Goal: Task Accomplishment & Management: Manage account settings

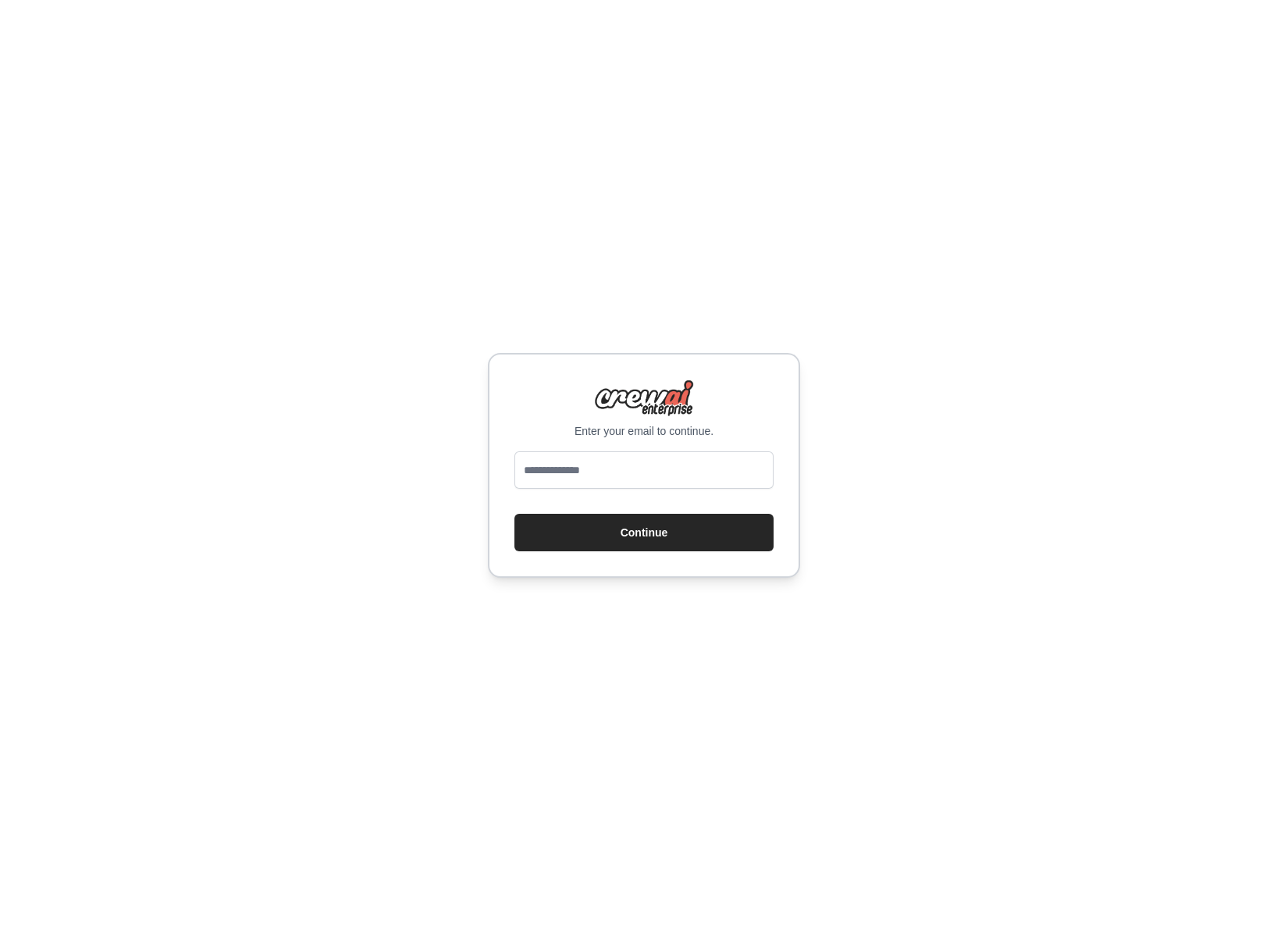
click at [648, 429] on p "Enter your email to continue." at bounding box center [644, 431] width 259 height 16
click at [652, 463] on input "email" at bounding box center [644, 470] width 259 height 38
type input "*"
click at [514, 514] on button "Continue" at bounding box center [644, 532] width 259 height 38
type input "**********"
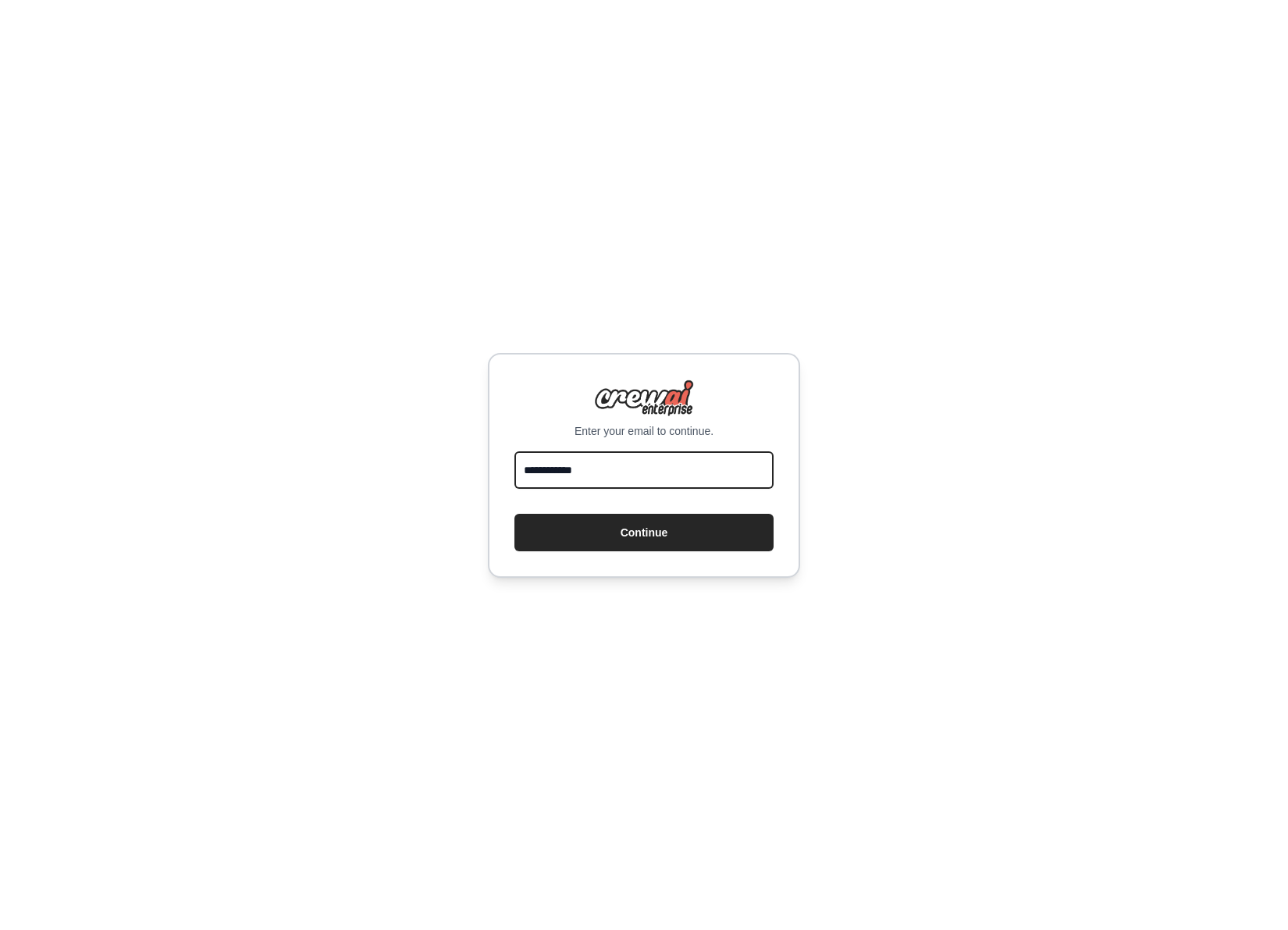
click at [514, 514] on button "Continue" at bounding box center [644, 532] width 259 height 38
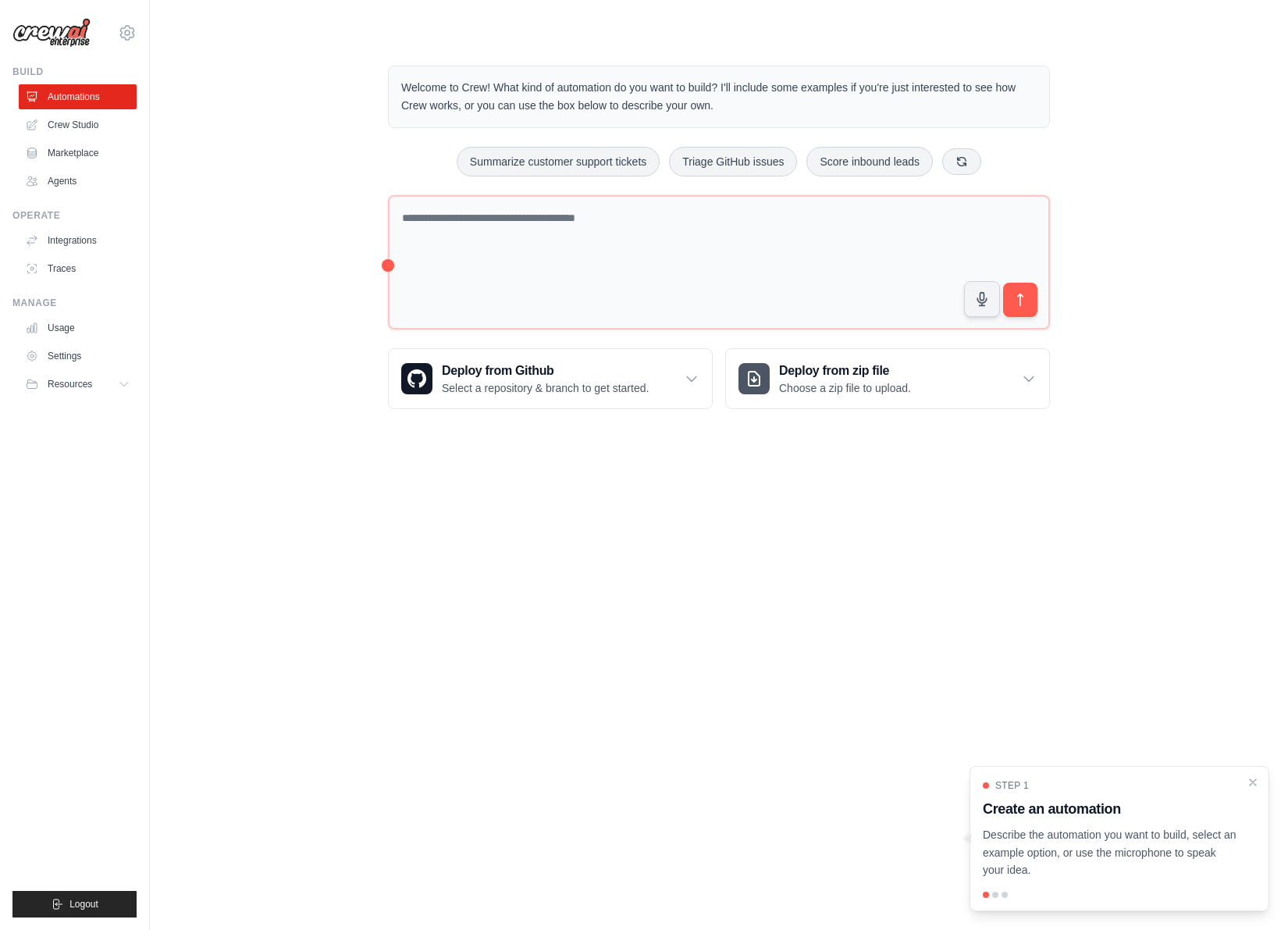
click at [130, 22] on div "namho.kim@kt.com Settings" at bounding box center [74, 25] width 124 height 50
click at [130, 23] on div "namho.kim@kt.com Settings" at bounding box center [74, 25] width 124 height 50
click at [130, 24] on icon at bounding box center [127, 32] width 18 height 18
click at [214, 40] on div "Welcome to Crew! What kind of automation do you want to build? I'll include som…" at bounding box center [718, 237] width 1089 height 393
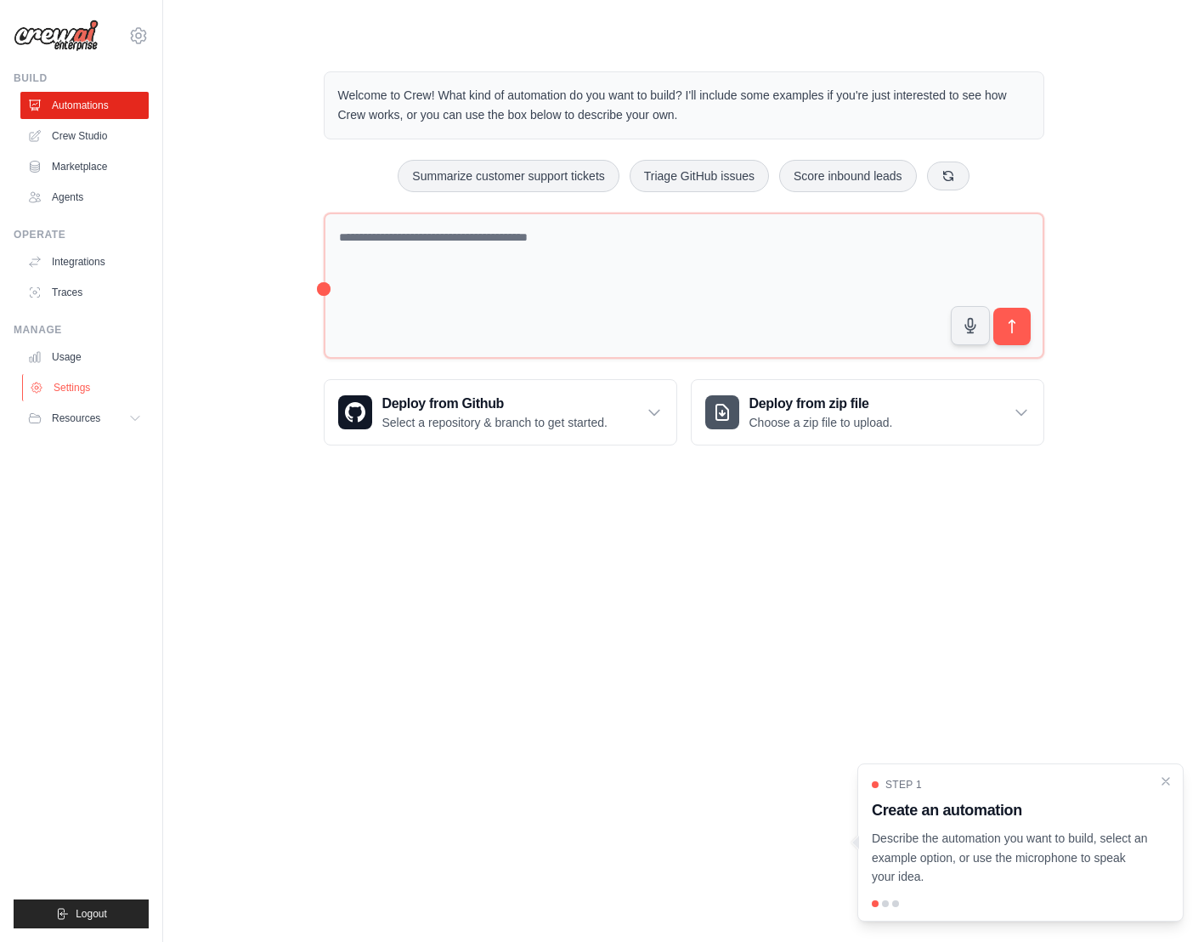
click at [84, 388] on link "Settings" at bounding box center [86, 387] width 128 height 27
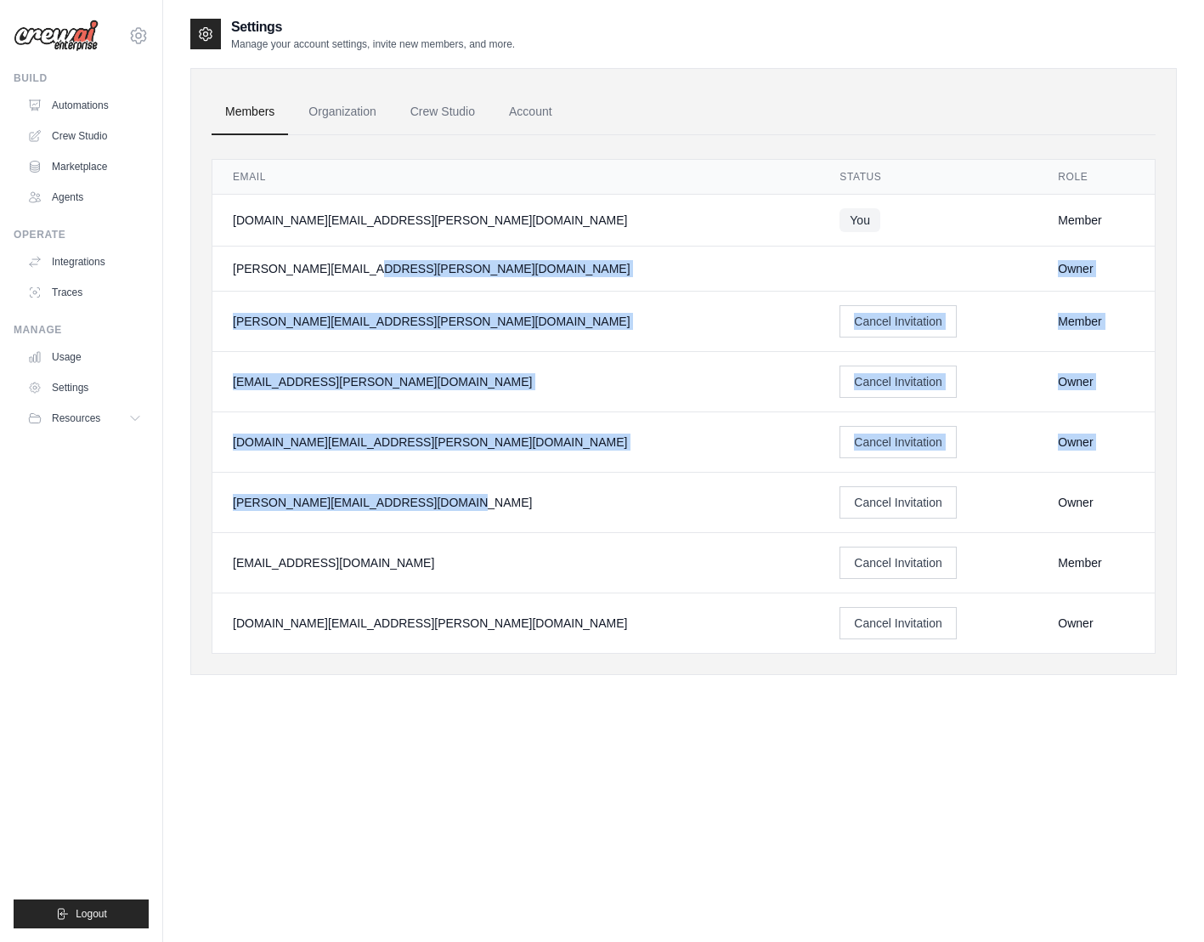
drag, startPoint x: 430, startPoint y: 257, endPoint x: 433, endPoint y: 503, distance: 246.5
click at [433, 503] on tbody "namho.kim@kt.com You Member ryan.woo@kt.com Owner jae-hyun.lee@kt.com Cancel In…" at bounding box center [683, 424] width 943 height 459
click at [433, 503] on div "sally.p@kt.com" at bounding box center [516, 502] width 566 height 17
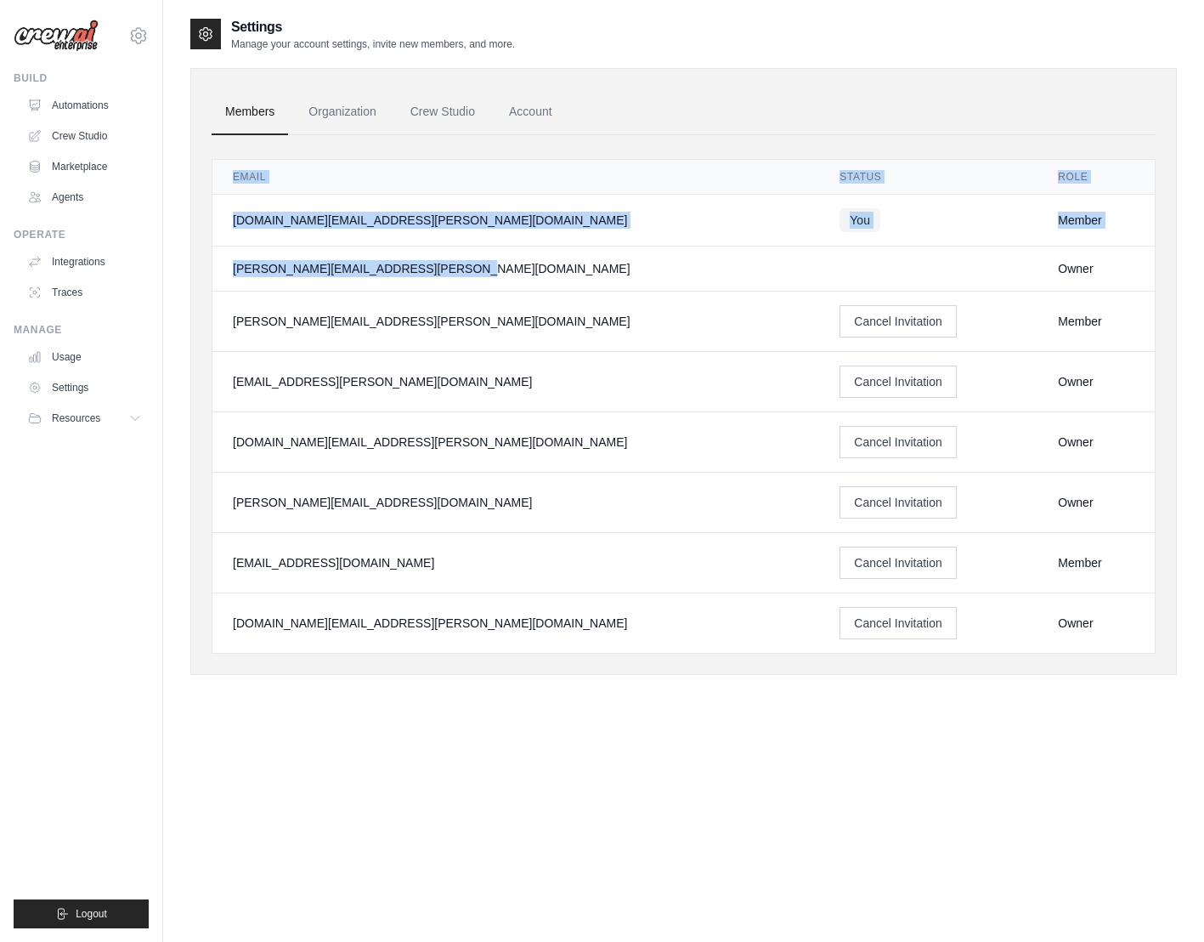
drag, startPoint x: 416, startPoint y: 280, endPoint x: 430, endPoint y: 657, distance: 377.6
click at [430, 660] on div "Members Organization Crew Studio Account Email Status Role namho.kim@kt.com You…" at bounding box center [683, 371] width 987 height 607
click at [430, 657] on div "Members Organization Crew Studio Account Email Status Role namho.kim@kt.com You…" at bounding box center [683, 371] width 987 height 607
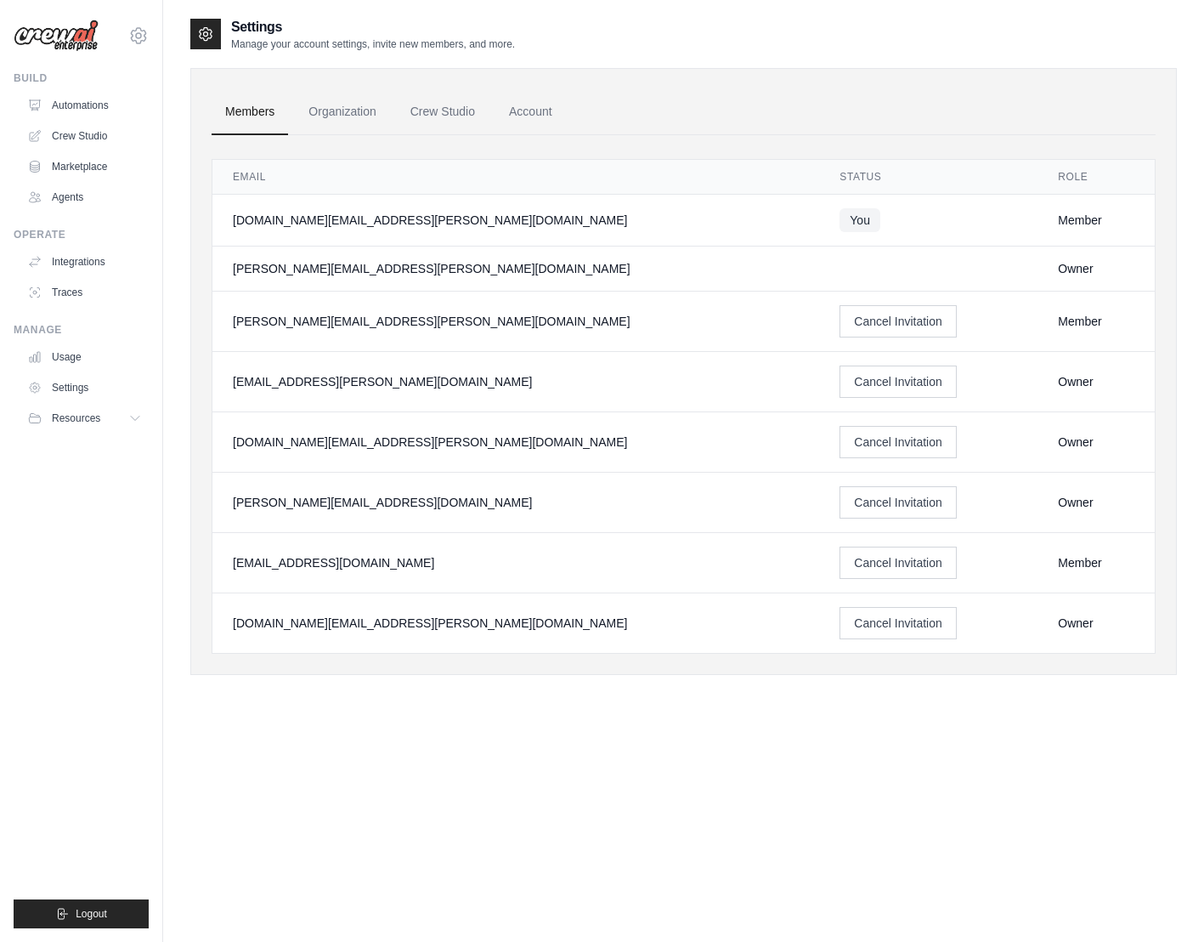
click at [428, 629] on div "youngki.kim@kt.com" at bounding box center [516, 622] width 566 height 17
drag, startPoint x: 428, startPoint y: 241, endPoint x: 431, endPoint y: 309, distance: 67.2
click at [431, 309] on tbody "namho.kim@kt.com You Member ryan.woo@kt.com Owner jae-hyun.lee@kt.com Cancel In…" at bounding box center [683, 424] width 943 height 459
click at [431, 309] on td "jae-hyun.lee@kt.com" at bounding box center [515, 322] width 607 height 60
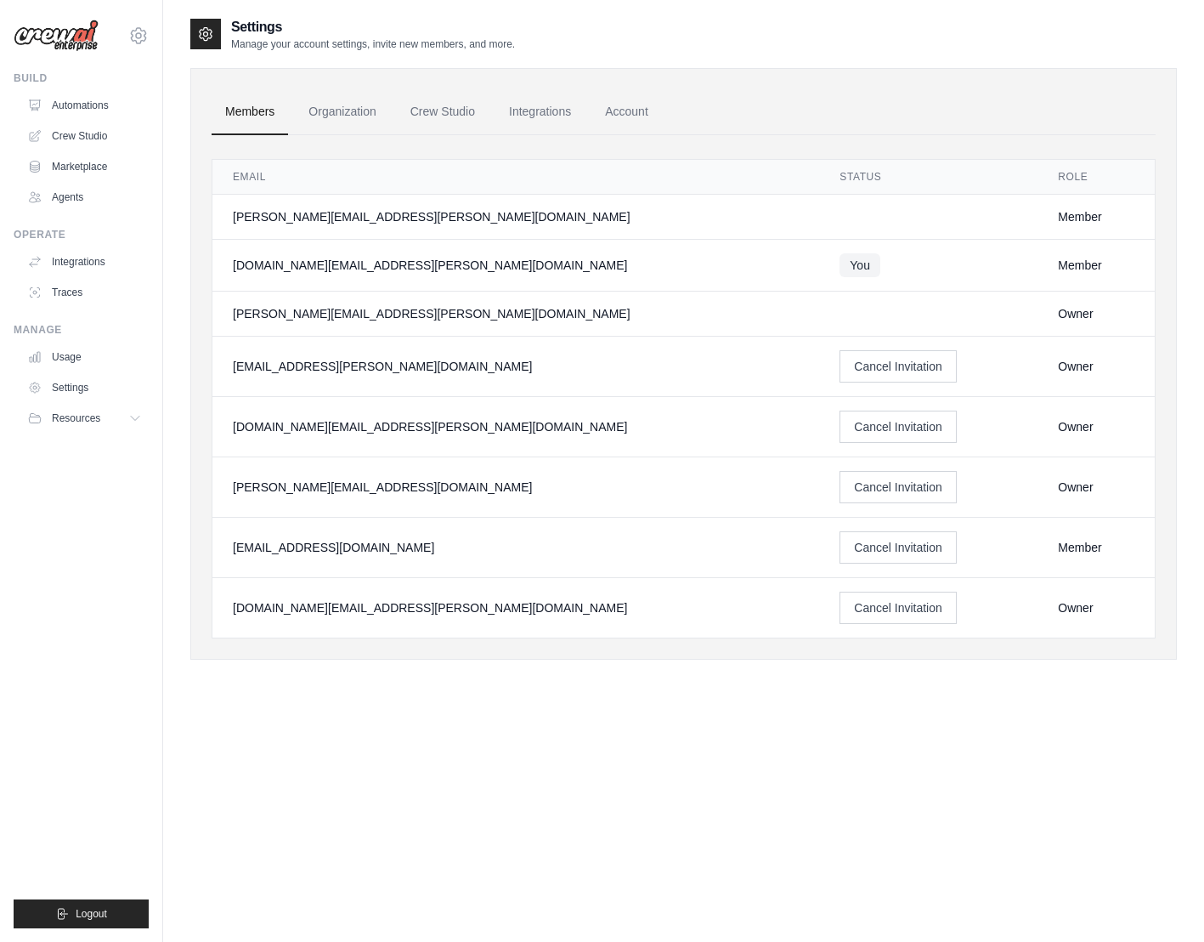
drag, startPoint x: 233, startPoint y: 227, endPoint x: 407, endPoint y: 588, distance: 401.0
click at [407, 588] on tbody "[PERSON_NAME][EMAIL_ADDRESS][PERSON_NAME][DOMAIN_NAME] Member [DOMAIN_NAME][EMA…" at bounding box center [683, 417] width 943 height 444
click at [407, 588] on td "[DOMAIN_NAME][EMAIL_ADDRESS][PERSON_NAME][DOMAIN_NAME]" at bounding box center [515, 608] width 607 height 60
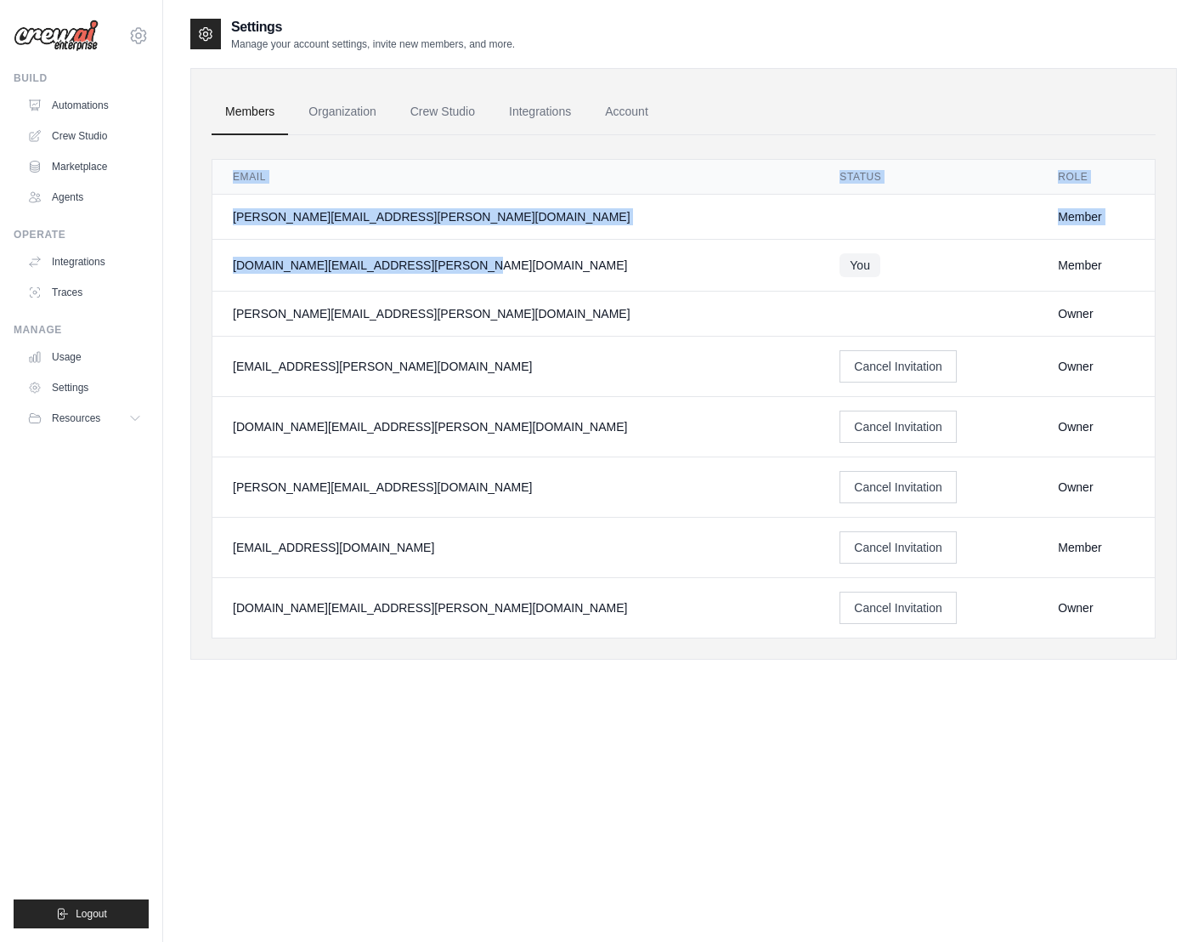
drag, startPoint x: 407, startPoint y: 668, endPoint x: 369, endPoint y: 269, distance: 400.4
click at [369, 269] on div "Settings Manage your account settings, invite new members, and more. Members Or…" at bounding box center [683, 352] width 987 height 670
click at [369, 269] on div "[DOMAIN_NAME][EMAIL_ADDRESS][PERSON_NAME][DOMAIN_NAME]" at bounding box center [516, 265] width 566 height 17
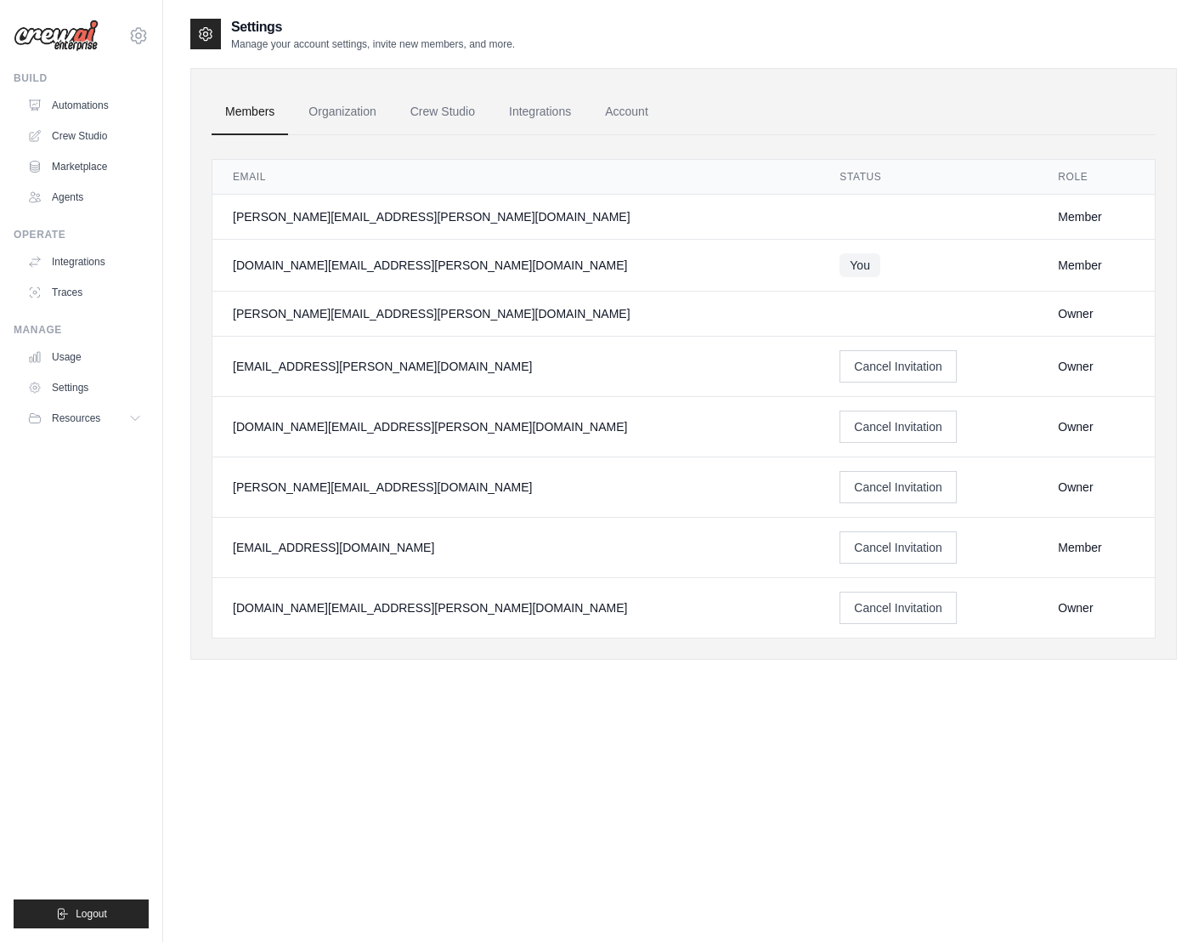
drag, startPoint x: 382, startPoint y: 289, endPoint x: 390, endPoint y: 539, distance: 250.0
click at [390, 539] on tbody "[PERSON_NAME][EMAIL_ADDRESS][PERSON_NAME][DOMAIN_NAME] Member [DOMAIN_NAME][EMA…" at bounding box center [683, 417] width 943 height 444
click at [390, 539] on div "[EMAIL_ADDRESS][DOMAIN_NAME]" at bounding box center [516, 547] width 566 height 17
click at [76, 105] on link "Automations" at bounding box center [86, 105] width 128 height 27
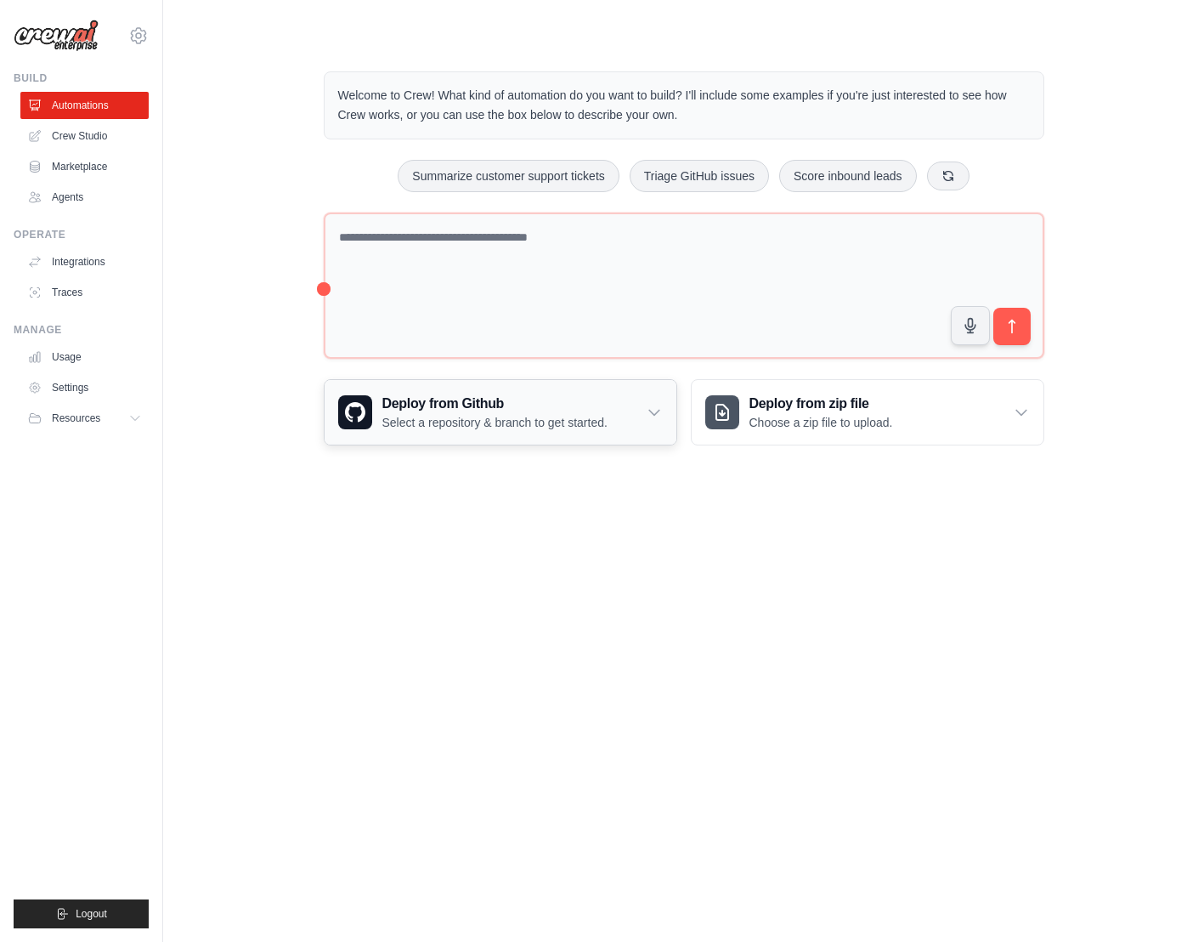
click at [602, 427] on div "Deploy from Github Select a repository & branch to get started." at bounding box center [501, 412] width 352 height 65
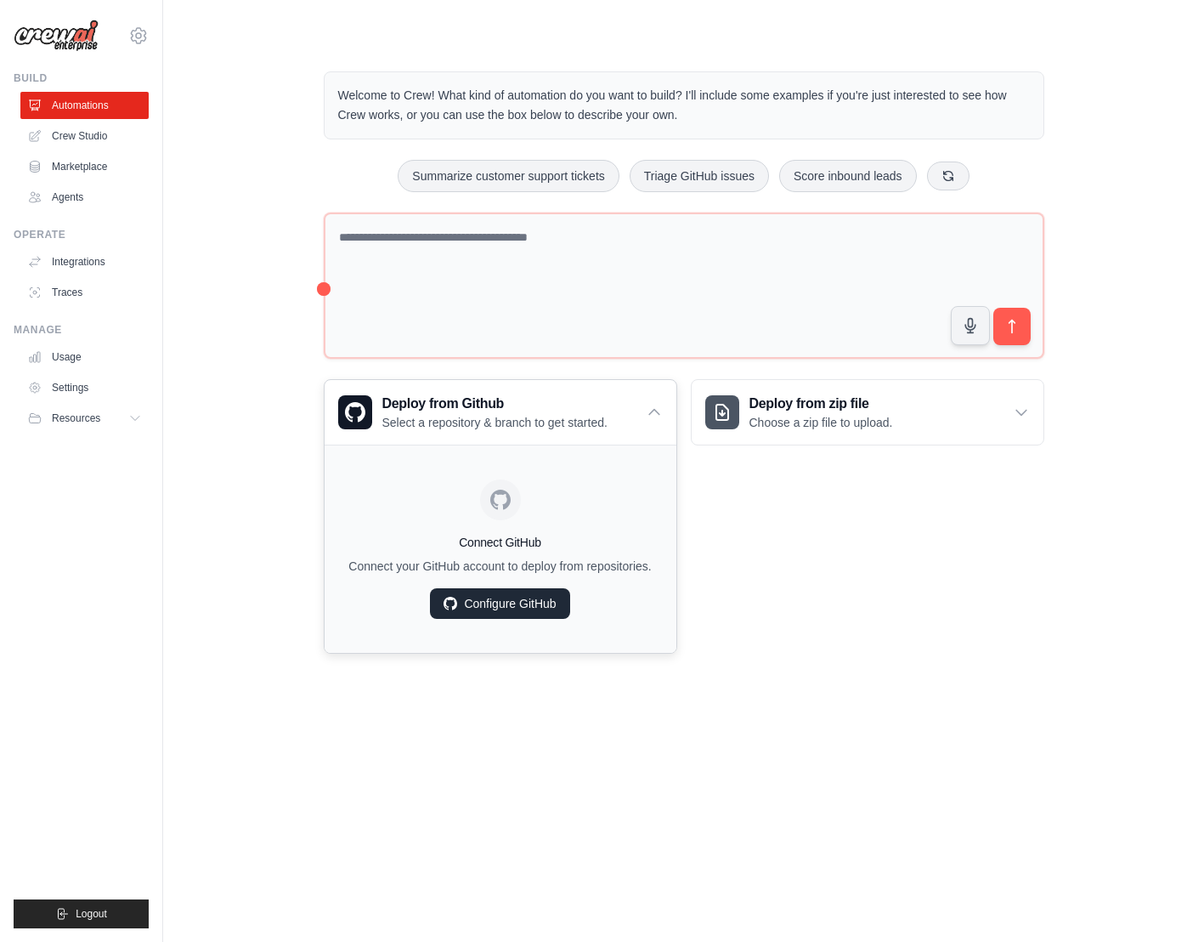
click at [514, 609] on link "Configure GitHub" at bounding box center [499, 603] width 139 height 31
click at [931, 420] on div "Deploy from zip file Choose a zip file to upload." at bounding box center [868, 412] width 352 height 65
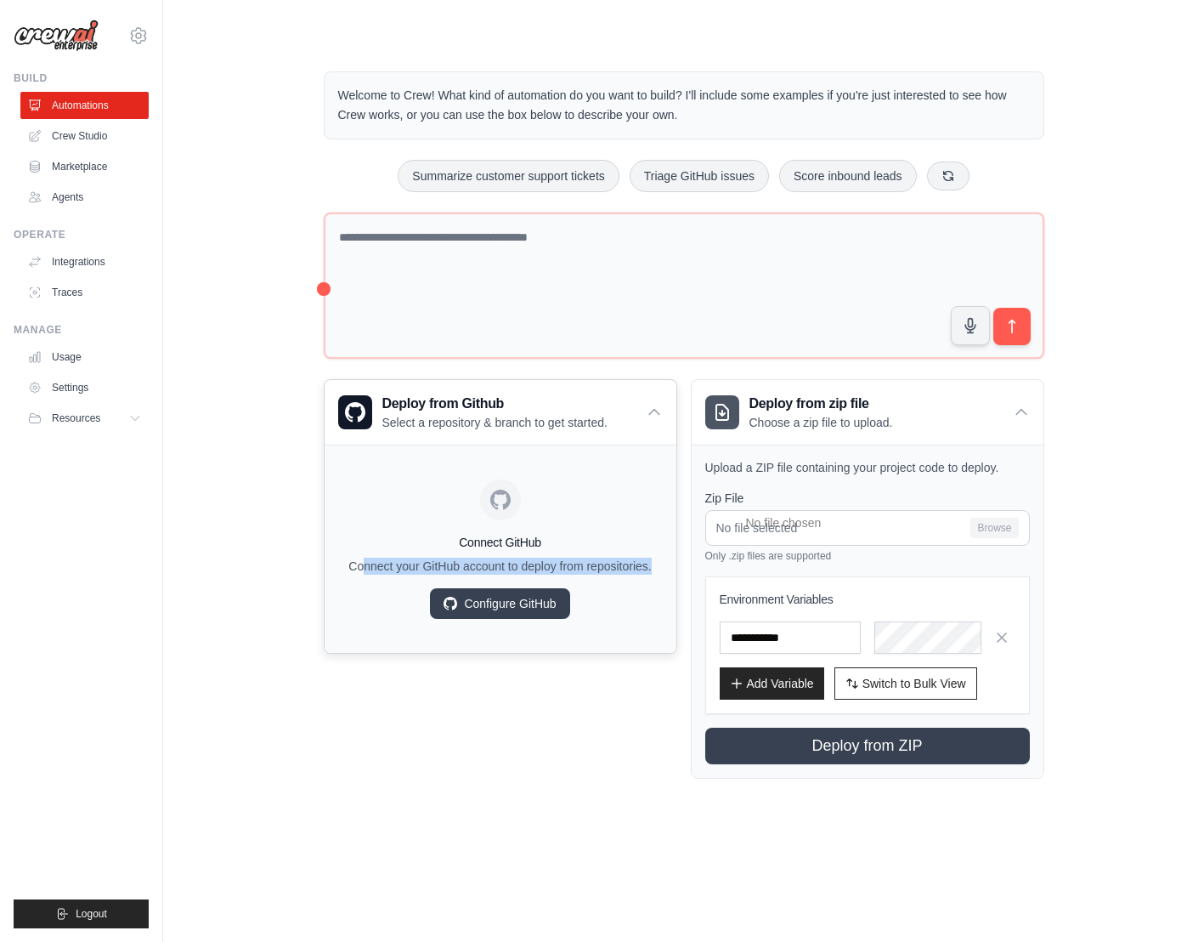
drag, startPoint x: 366, startPoint y: 572, endPoint x: 654, endPoint y: 573, distance: 287.3
click at [654, 572] on p "Connect your GitHub account to deploy from repositories." at bounding box center [500, 566] width 325 height 17
click at [624, 565] on p "Connect your GitHub account to deploy from repositories." at bounding box center [500, 566] width 325 height 17
click at [104, 399] on link "Settings" at bounding box center [86, 387] width 128 height 27
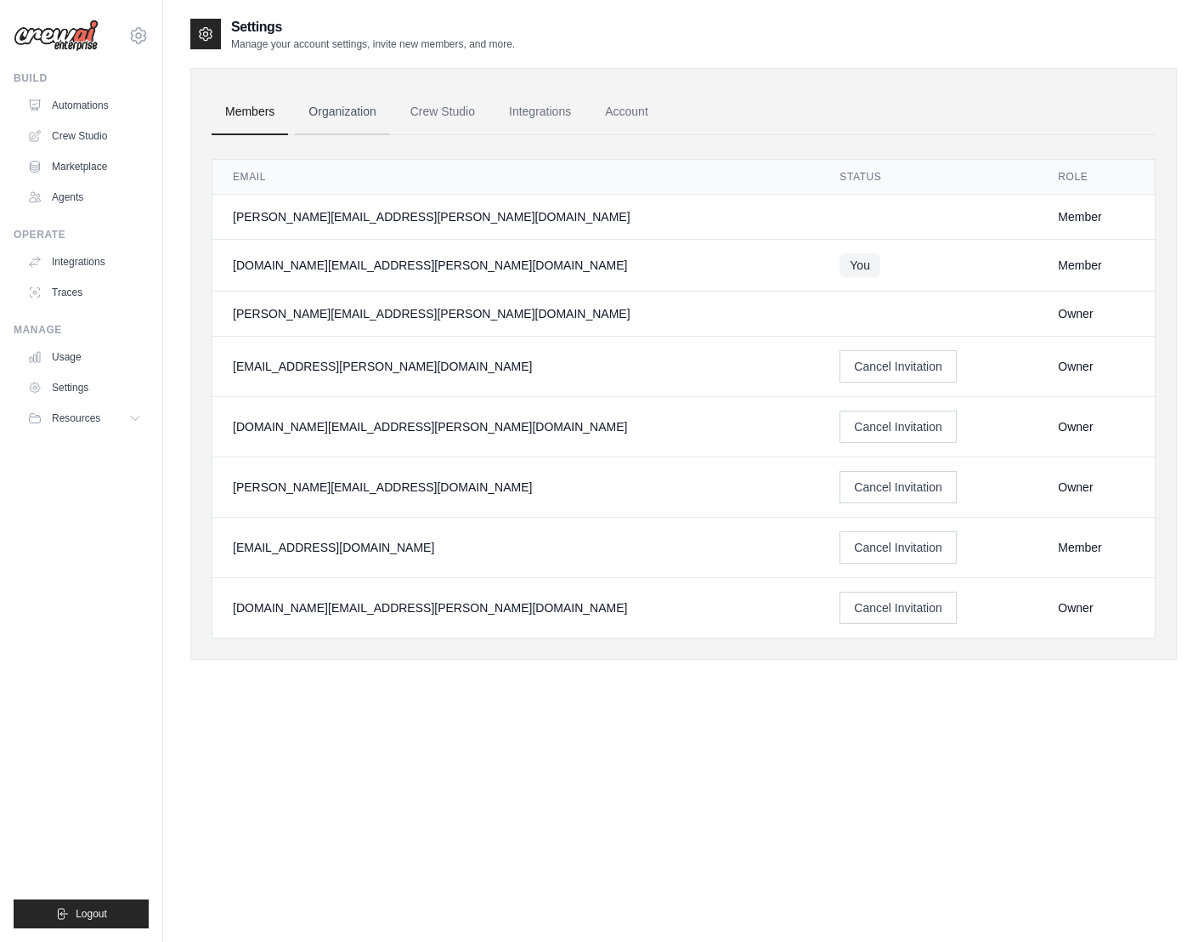
click at [371, 101] on link "Organization" at bounding box center [342, 112] width 94 height 46
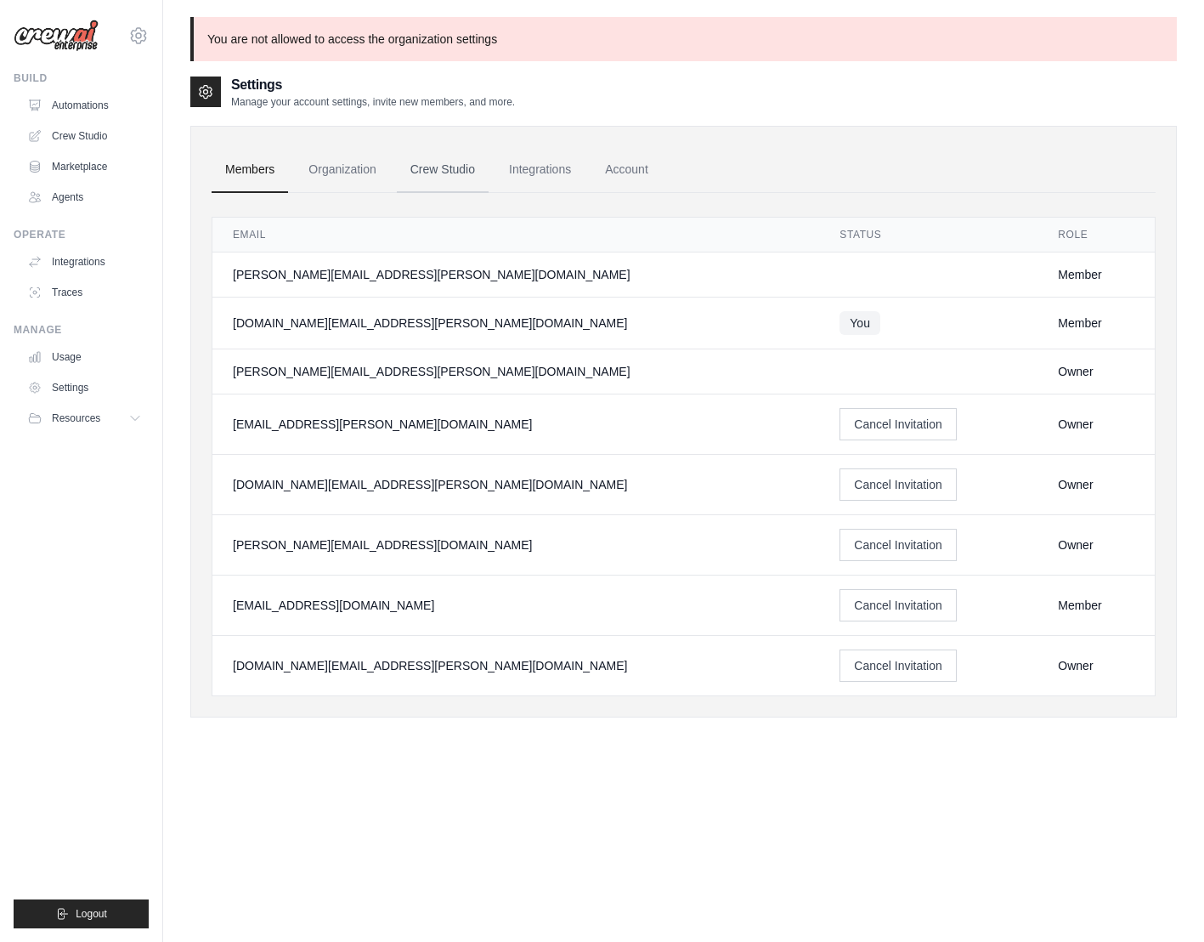
click at [424, 150] on link "Crew Studio" at bounding box center [443, 170] width 92 height 46
click at [512, 180] on link "Integrations" at bounding box center [539, 170] width 89 height 46
click at [597, 180] on link "Account" at bounding box center [627, 170] width 71 height 46
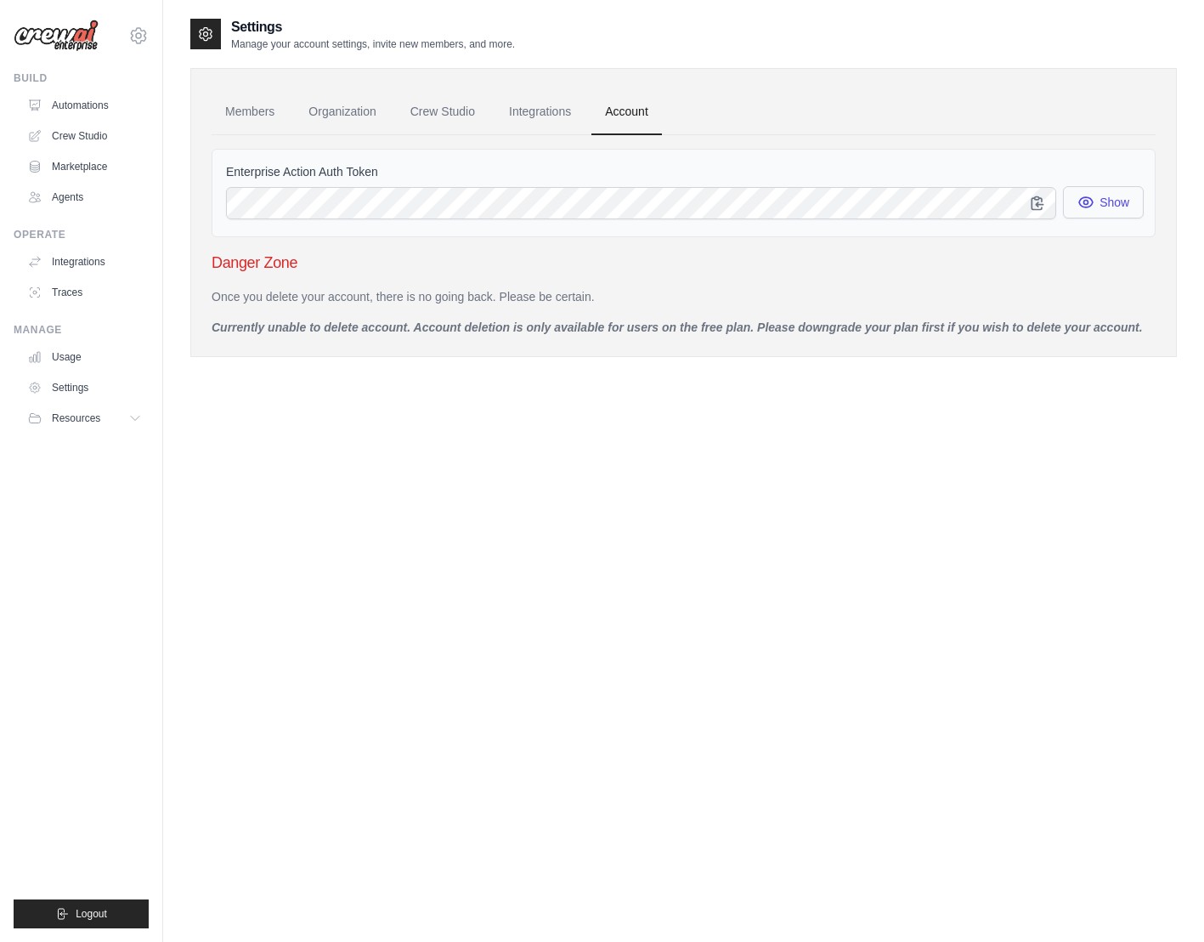
click at [1082, 195] on icon "button" at bounding box center [1086, 202] width 17 height 17
click at [71, 258] on link "Integrations" at bounding box center [86, 261] width 128 height 27
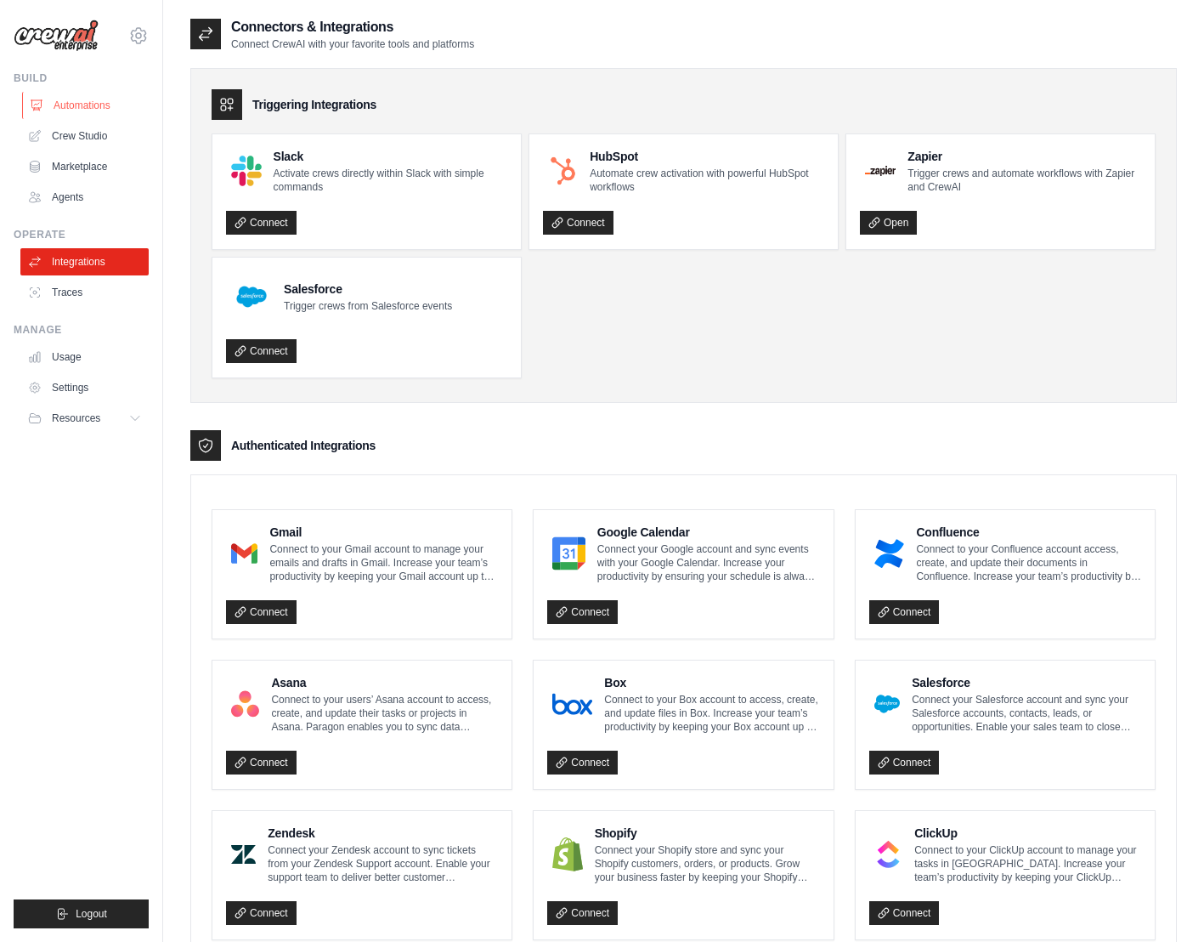
click at [90, 118] on link "Automations" at bounding box center [86, 105] width 128 height 27
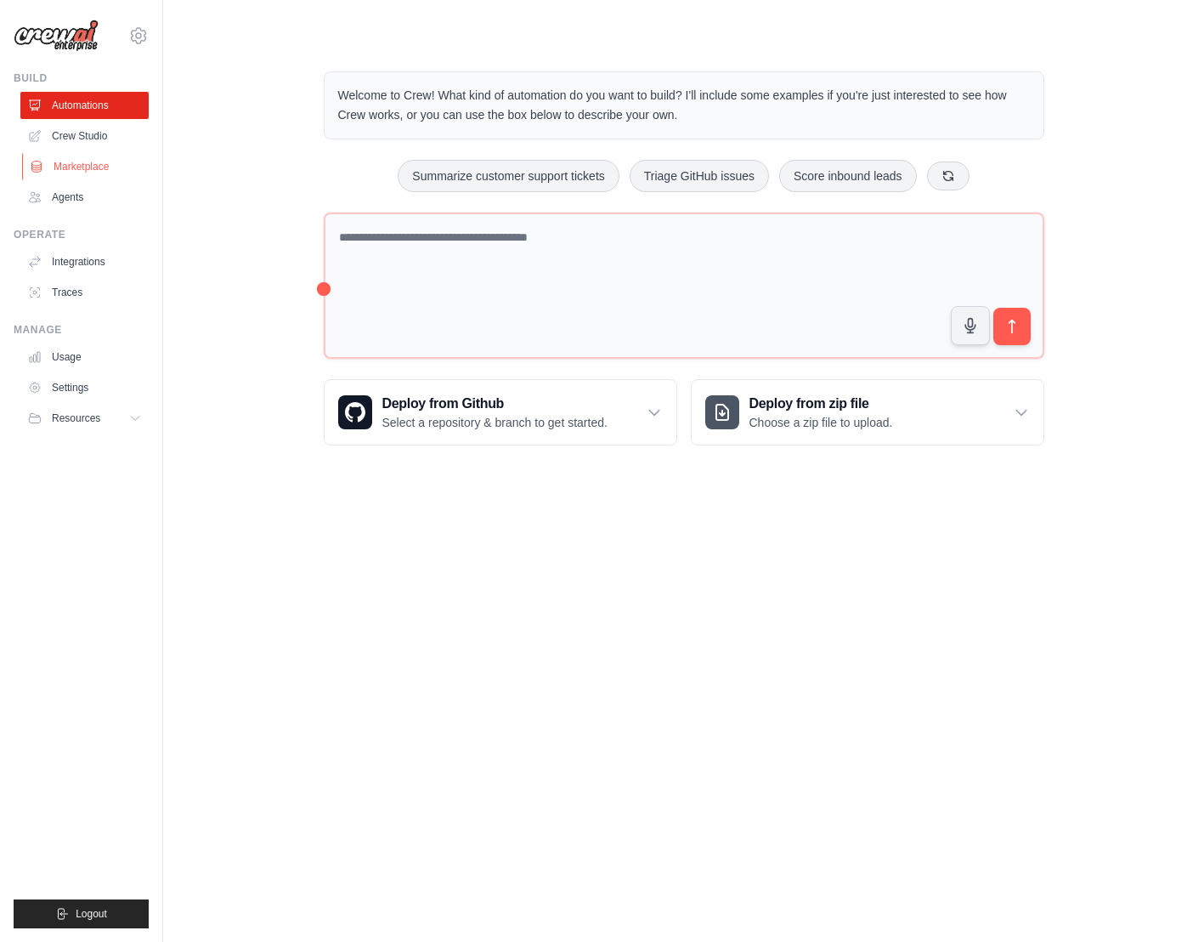
click at [88, 166] on link "Marketplace" at bounding box center [86, 166] width 128 height 27
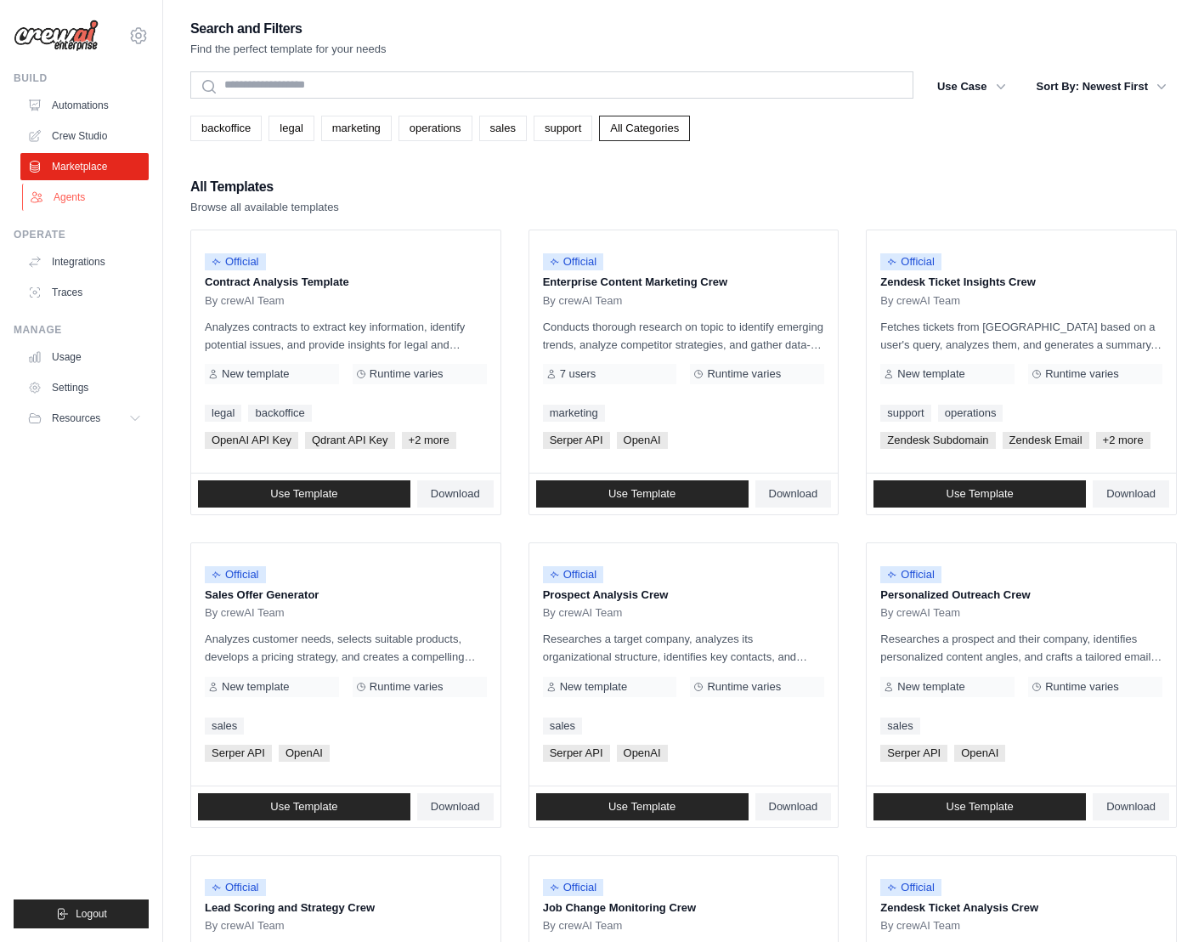
click at [85, 200] on link "Agents" at bounding box center [86, 197] width 128 height 27
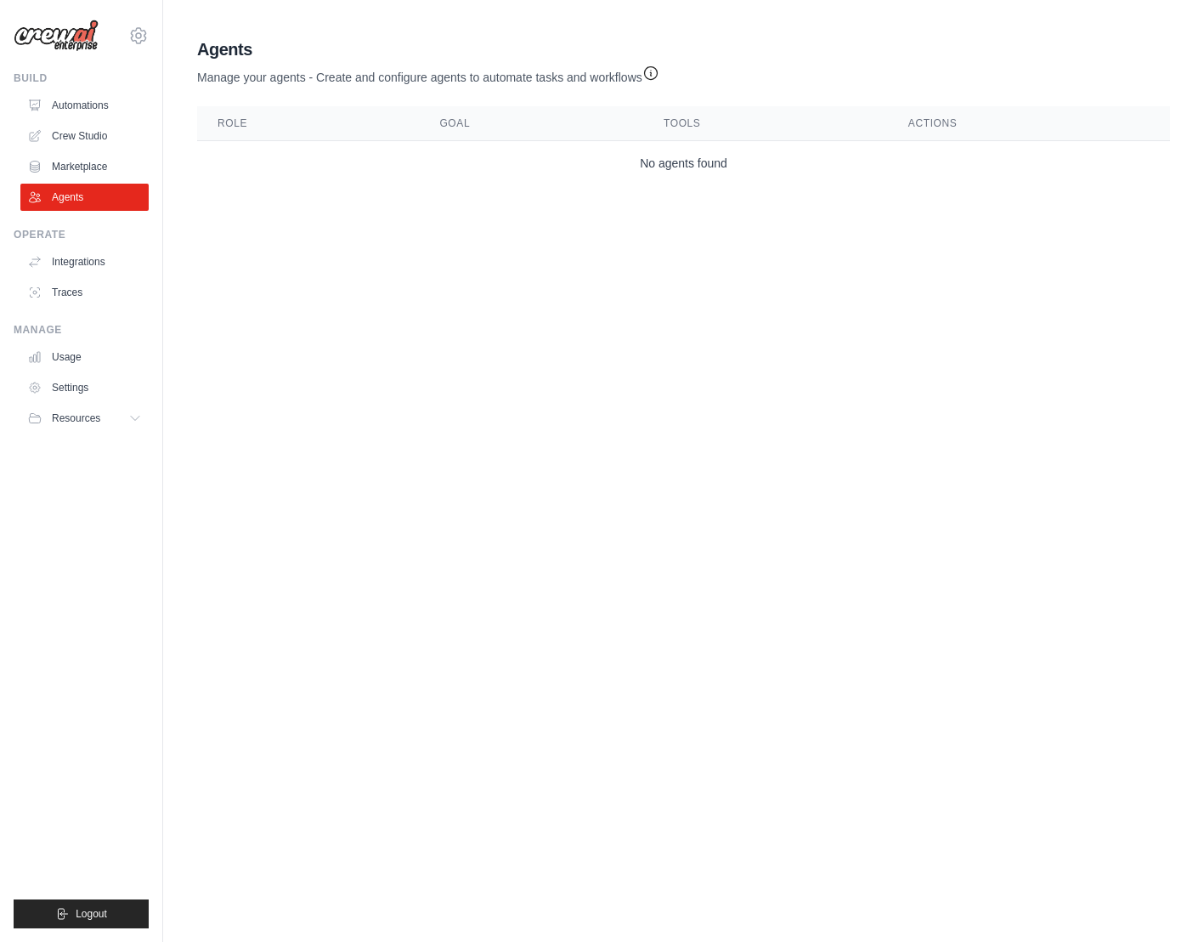
click at [89, 150] on ul "Automations Crew Studio Marketplace Agents" at bounding box center [84, 151] width 128 height 119
click at [89, 146] on link "Crew Studio" at bounding box center [86, 135] width 128 height 27
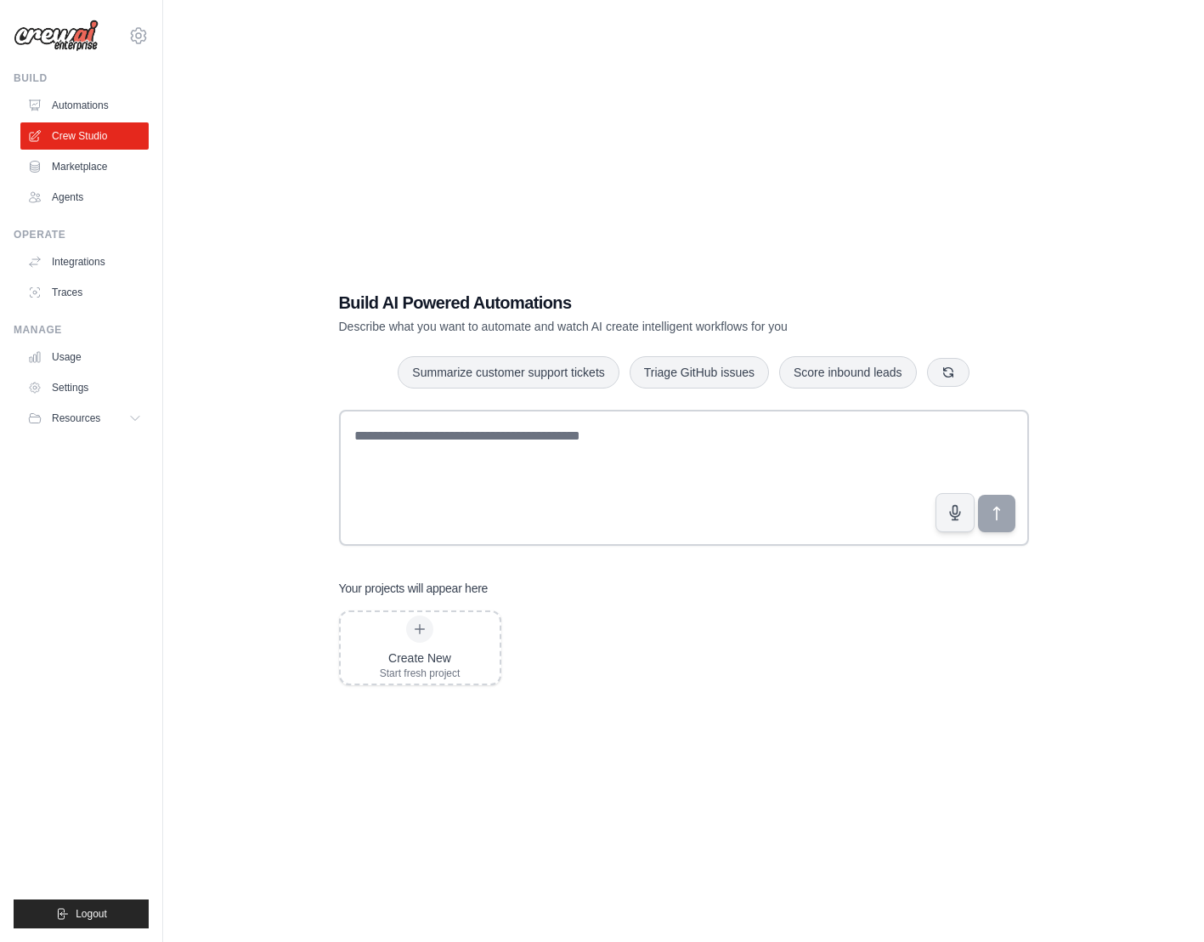
click at [100, 101] on link "Automations" at bounding box center [84, 105] width 128 height 27
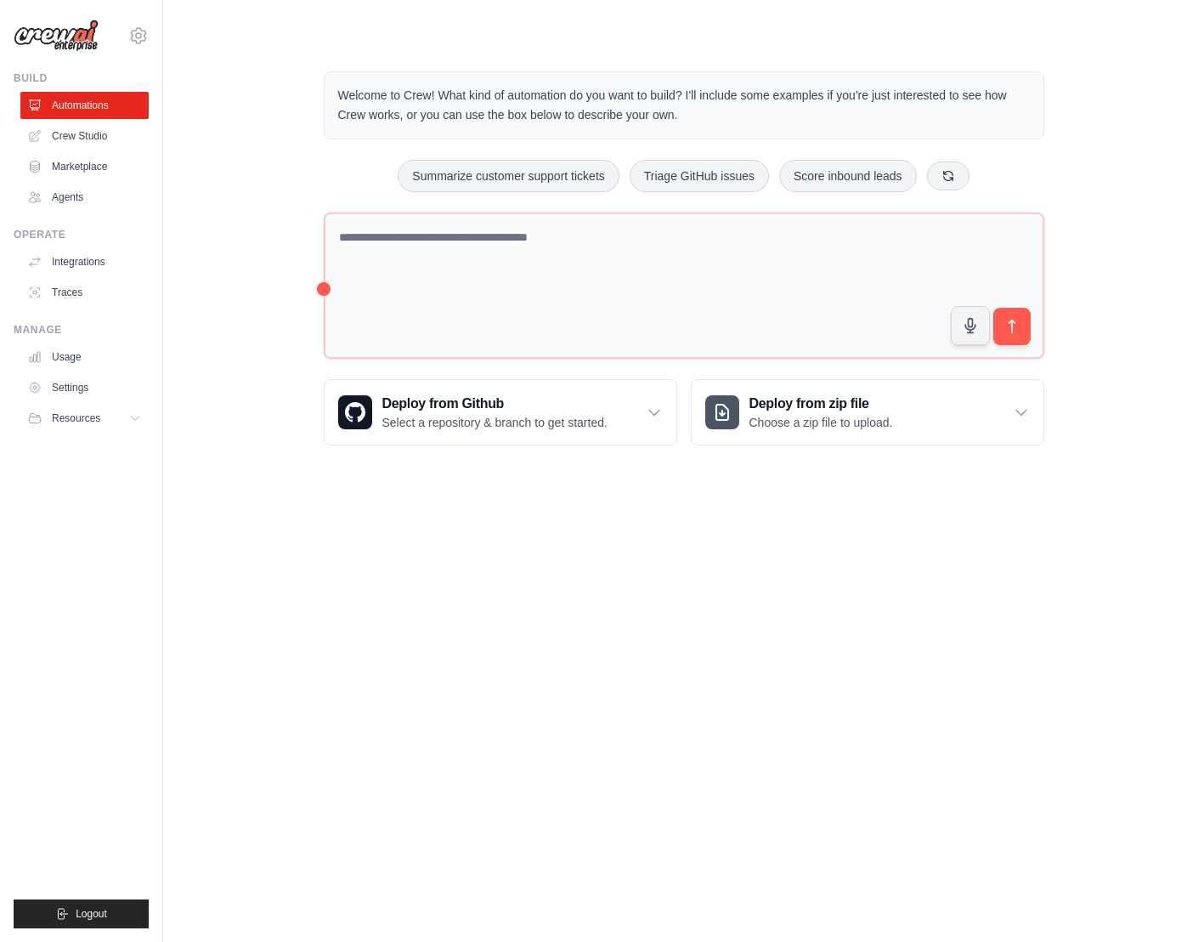
drag, startPoint x: 339, startPoint y: 97, endPoint x: 736, endPoint y: 116, distance: 397.4
click at [736, 116] on p "Welcome to Crew! What kind of automation do you want to build? I'll include som…" at bounding box center [684, 105] width 692 height 39
drag, startPoint x: 625, startPoint y: 178, endPoint x: 1013, endPoint y: 173, distance: 388.4
click at [1013, 173] on div "Summarize customer support tickets Triage GitHub issues Score inbound leads" at bounding box center [684, 176] width 721 height 32
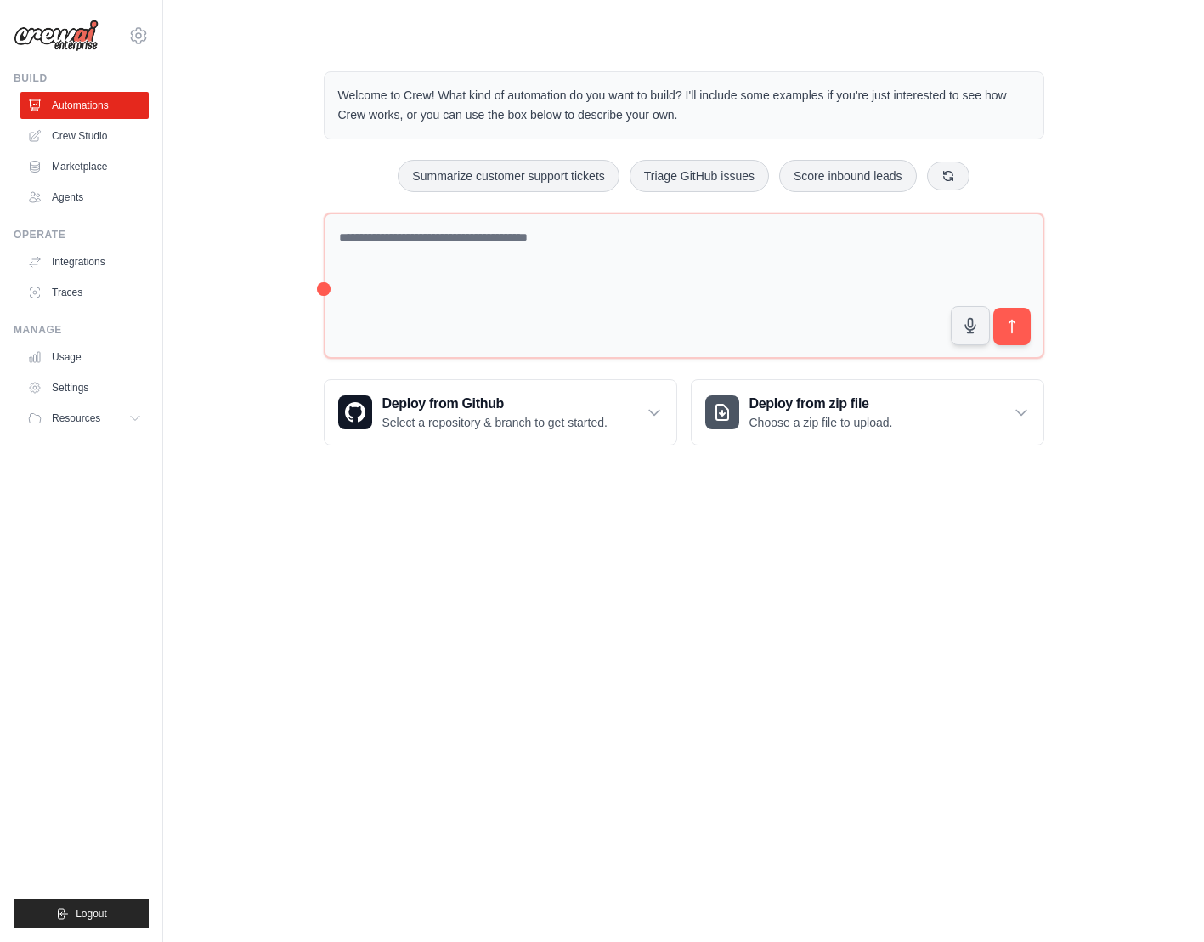
click at [1013, 173] on div "Summarize customer support tickets Triage GitHub issues Score inbound leads" at bounding box center [684, 176] width 721 height 32
click at [648, 408] on icon at bounding box center [654, 412] width 17 height 17
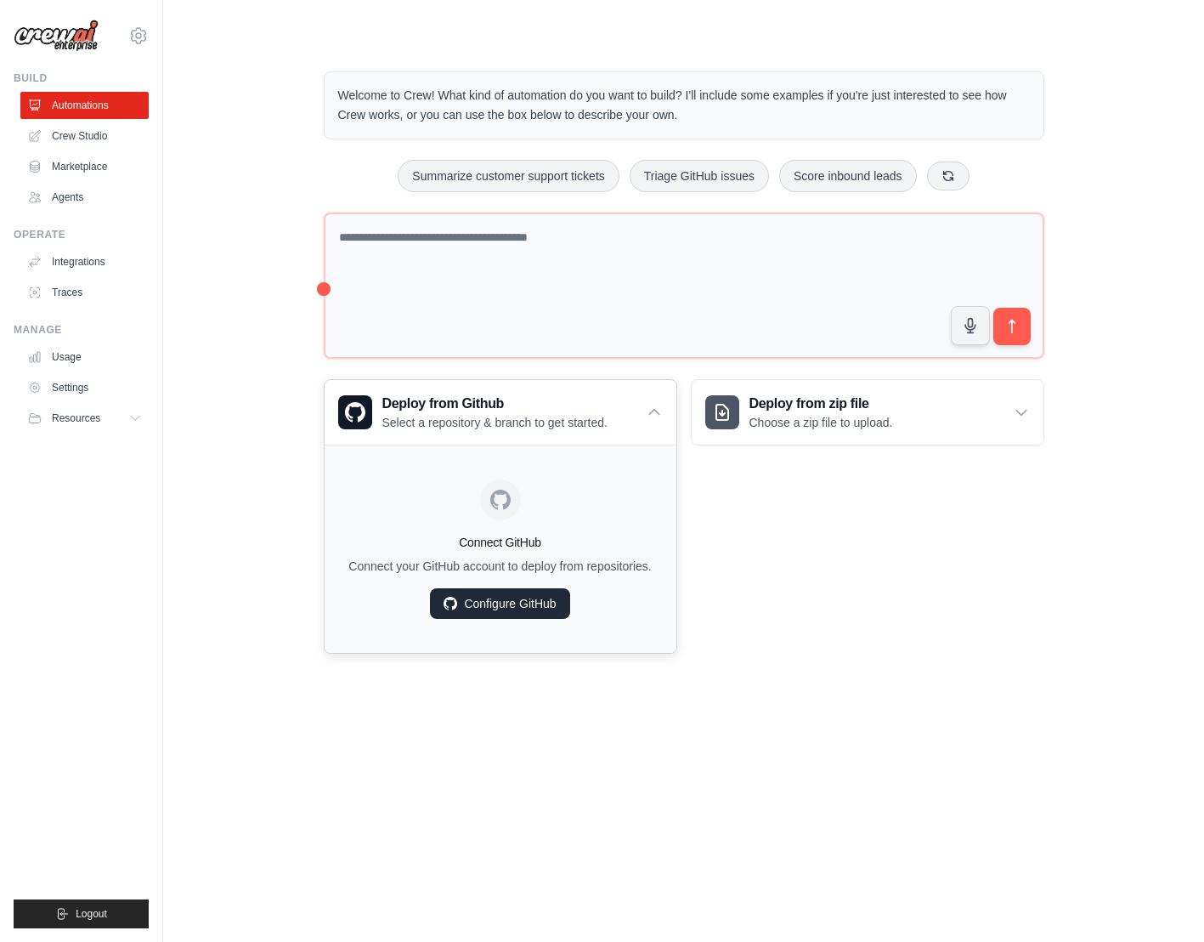
click at [532, 608] on link "Configure GitHub" at bounding box center [499, 603] width 139 height 31
